Goal: Register for event/course

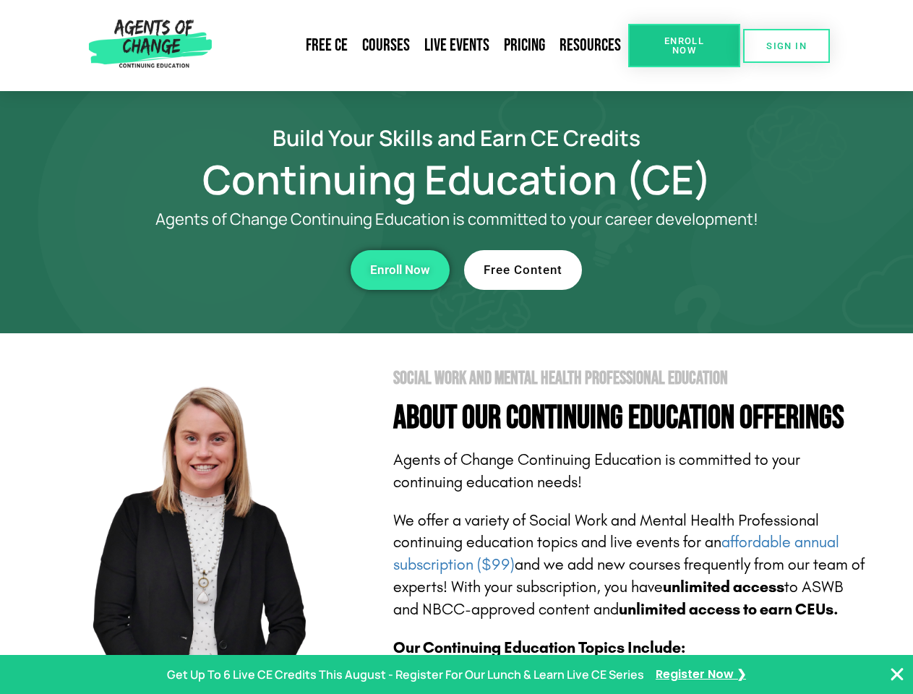
click at [456, 347] on section "Social Work and Mental Health Professional Education About Our Continuing Educa…" at bounding box center [456, 636] width 913 height 607
click at [684, 46] on span "Enroll Now" at bounding box center [684, 45] width 66 height 19
click at [787, 46] on span "SIGN IN" at bounding box center [786, 45] width 40 height 9
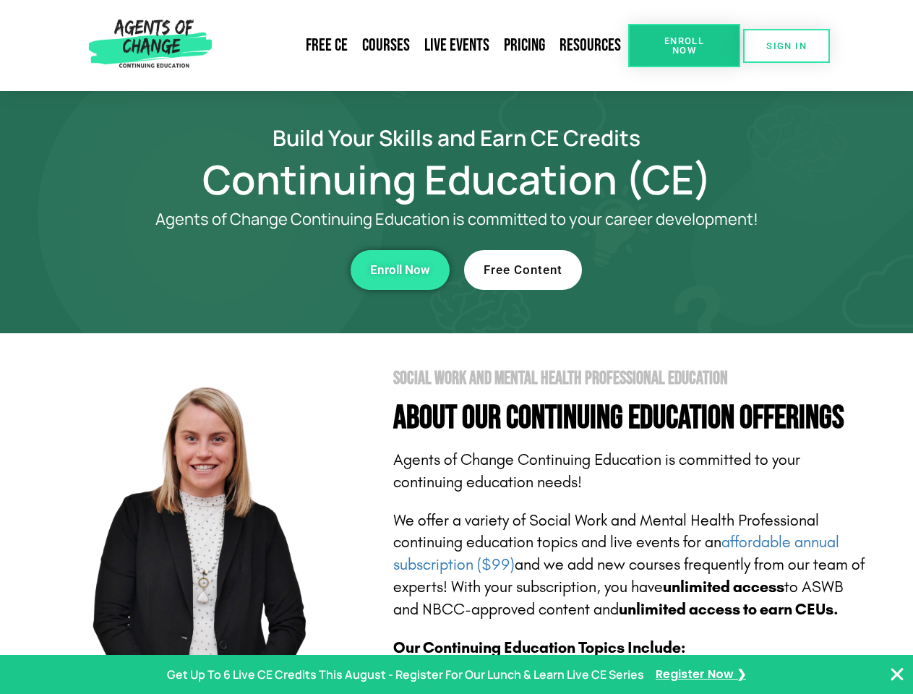
click at [251, 270] on div "Enroll Now" at bounding box center [251, 270] width 398 height 40
click at [400, 270] on span "Enroll Now" at bounding box center [400, 270] width 60 height 12
click at [663, 270] on div "Free Content" at bounding box center [663, 270] width 398 height 40
